Goal: Task Accomplishment & Management: Manage account settings

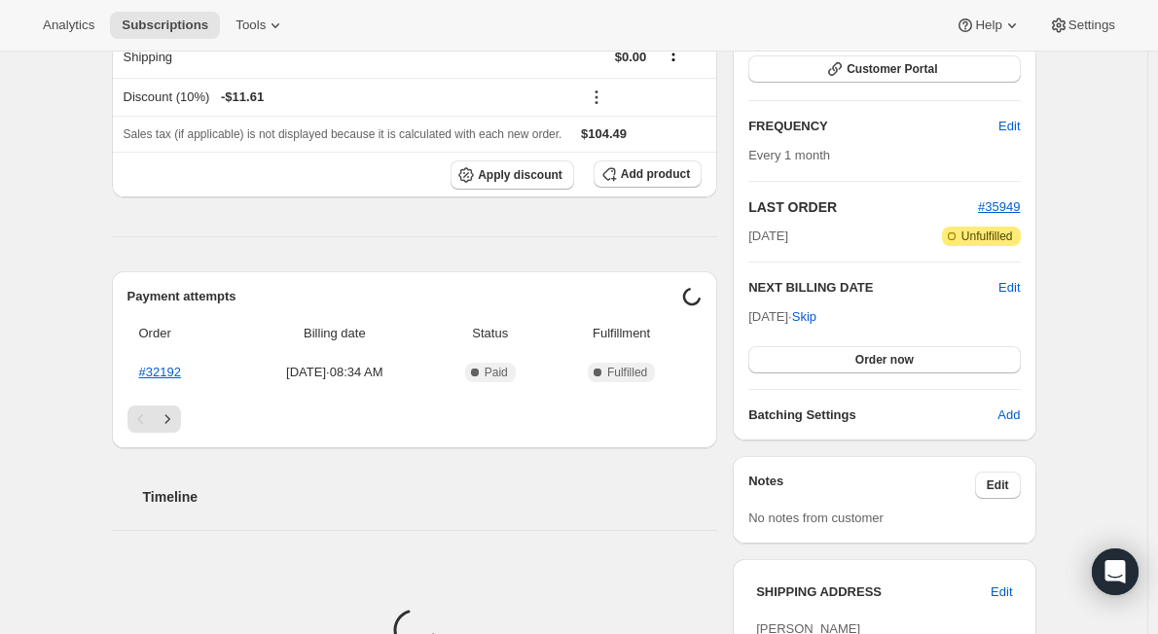
scroll to position [389, 0]
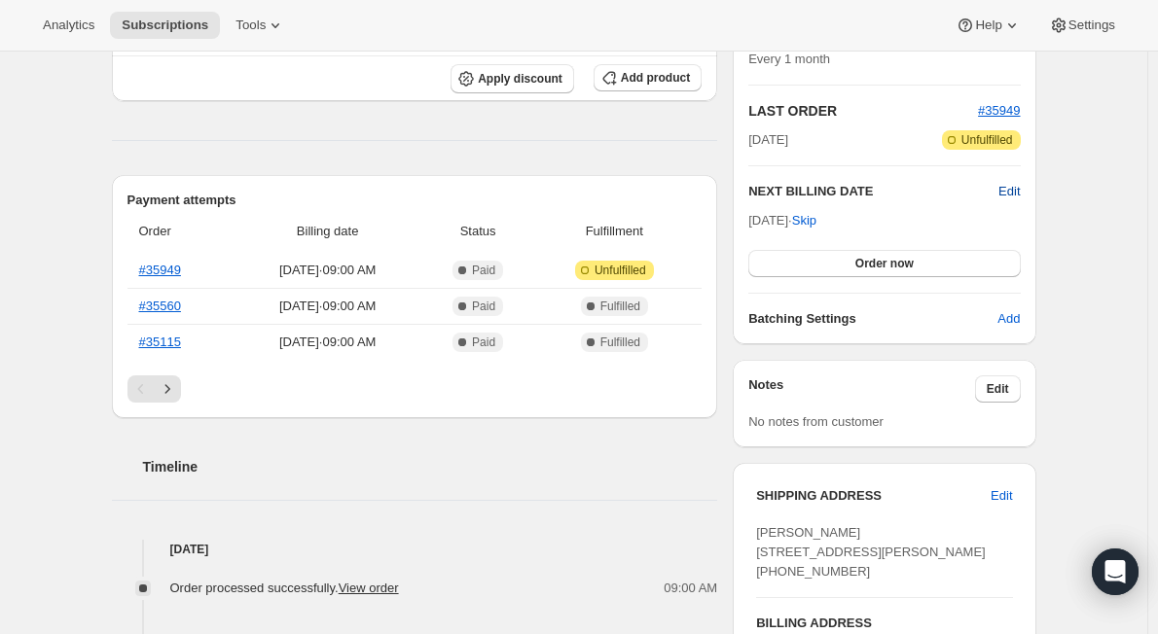
click at [1012, 189] on span "Edit" at bounding box center [1008, 191] width 21 height 19
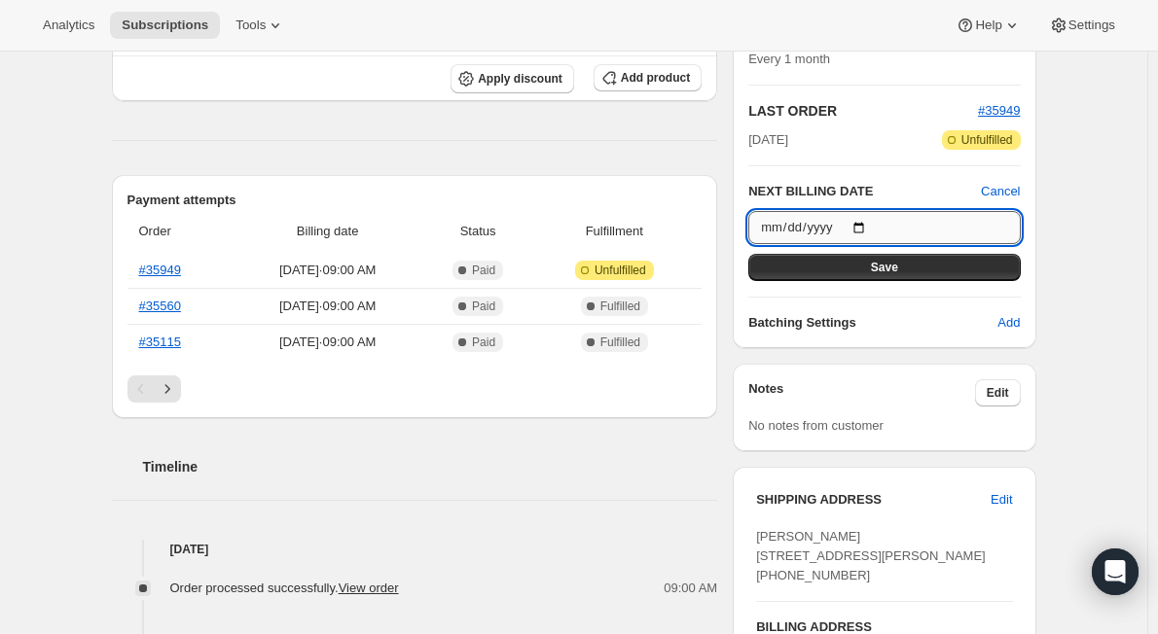
click at [864, 225] on input "[DATE]" at bounding box center [883, 227] width 271 height 33
type input "[DATE]"
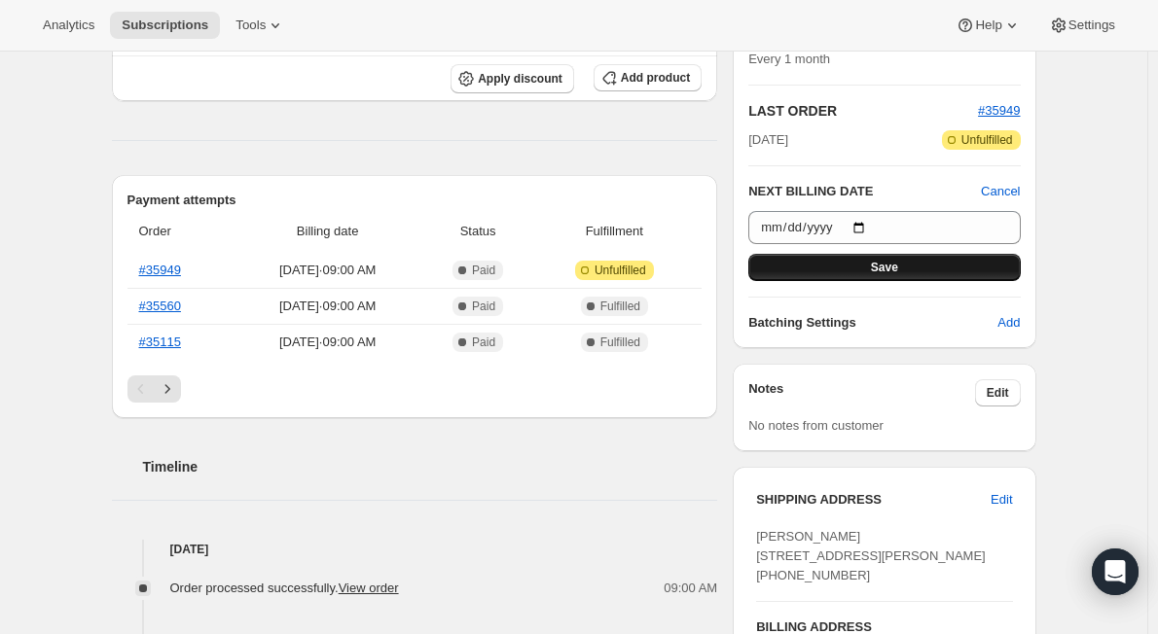
click at [898, 272] on span "Save" at bounding box center [884, 268] width 27 height 16
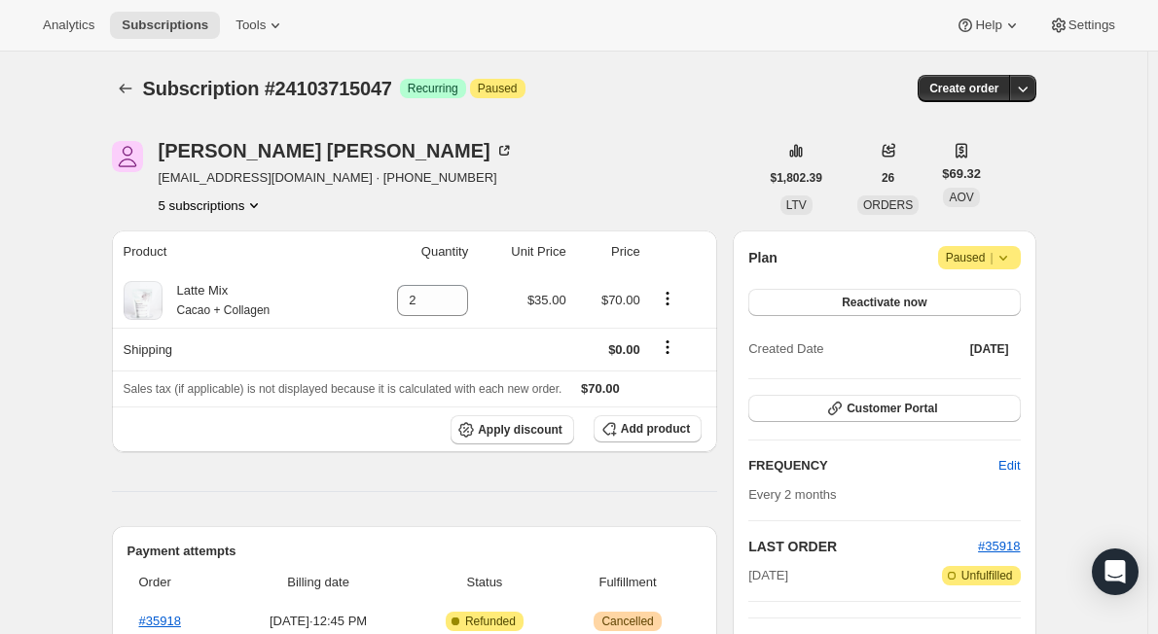
click at [1013, 252] on icon at bounding box center [1002, 257] width 19 height 19
click at [994, 295] on span "Cancel subscription" at bounding box center [986, 296] width 110 height 15
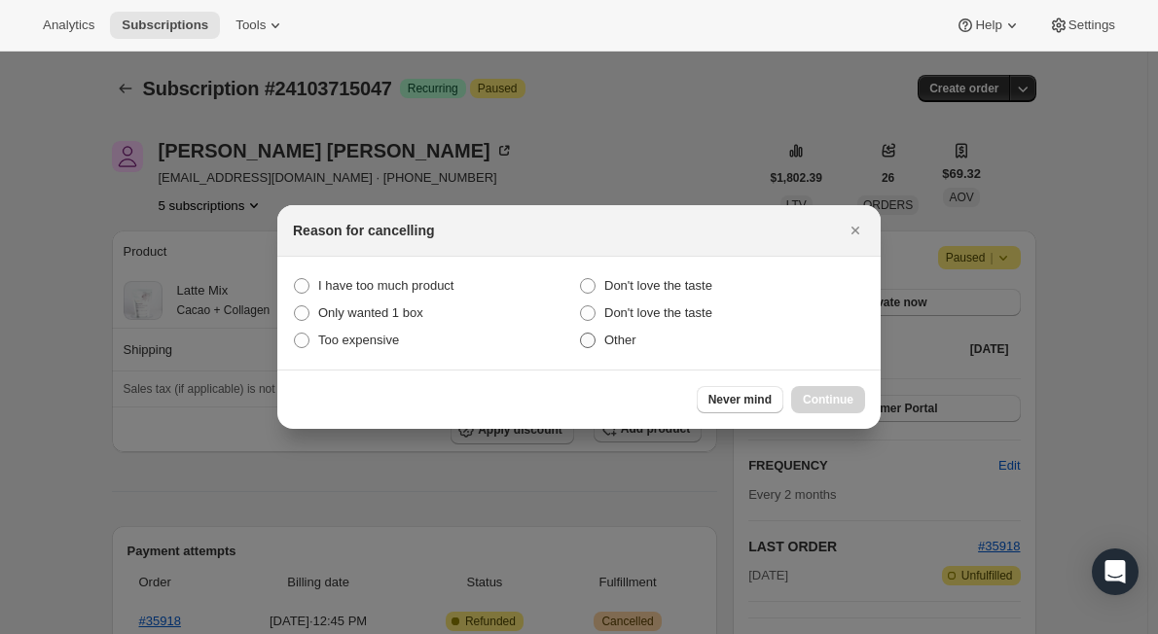
click at [588, 337] on span ":rb5:" at bounding box center [588, 341] width 16 height 16
click at [581, 334] on input "Other" at bounding box center [580, 333] width 1 height 1
radio input "true"
click at [831, 397] on span "Continue" at bounding box center [828, 400] width 51 height 16
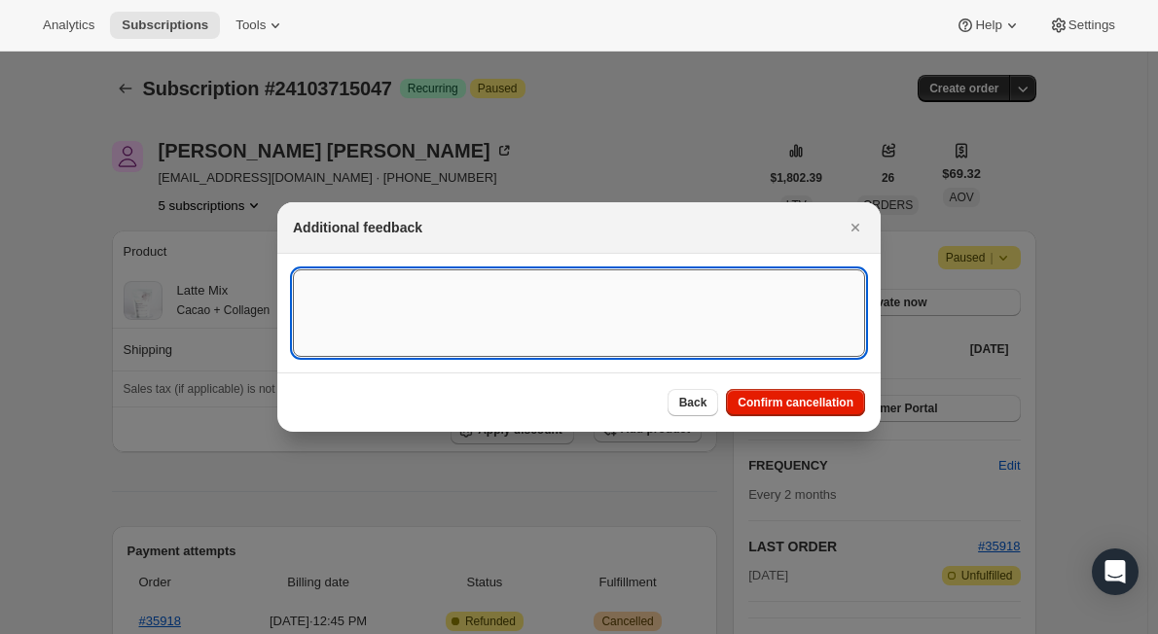
click at [511, 329] on textarea ":rb5:" at bounding box center [579, 313] width 572 height 88
type textarea "product unavailable"
click at [783, 407] on span "Confirm cancellation" at bounding box center [795, 403] width 116 height 16
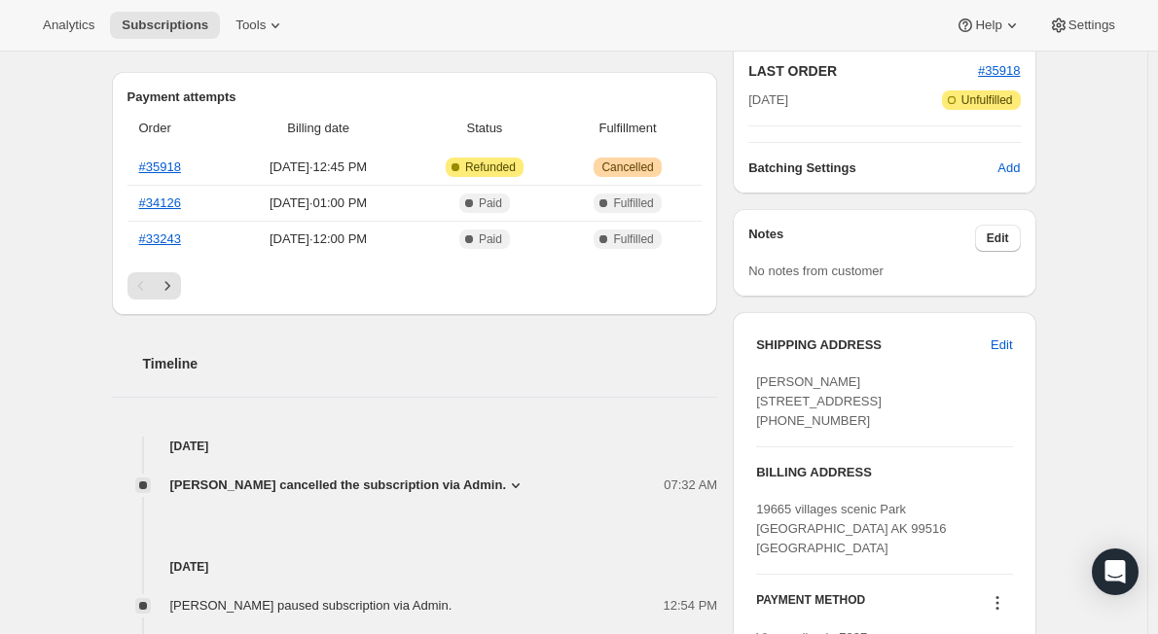
scroll to position [389, 0]
